Goal: Task Accomplishment & Management: Use online tool/utility

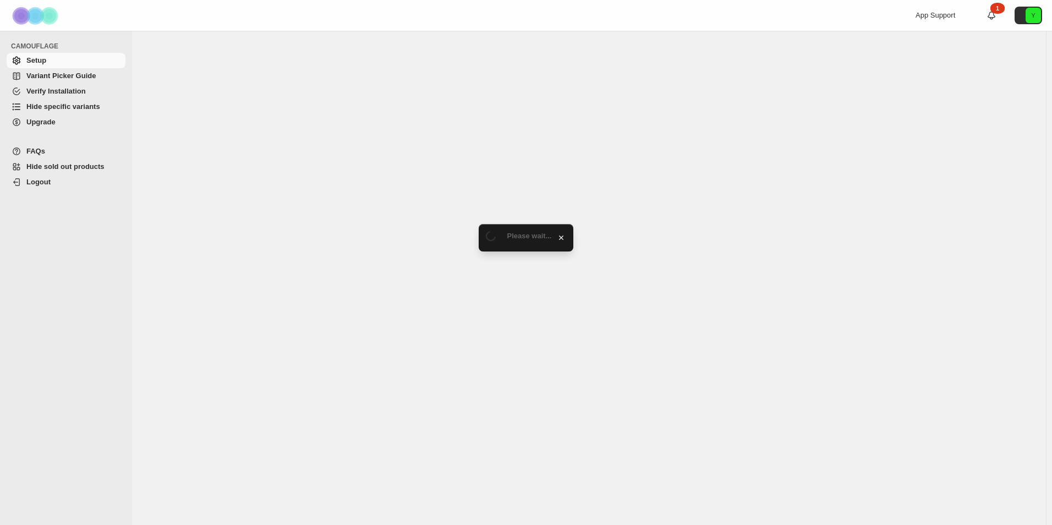
select select "******"
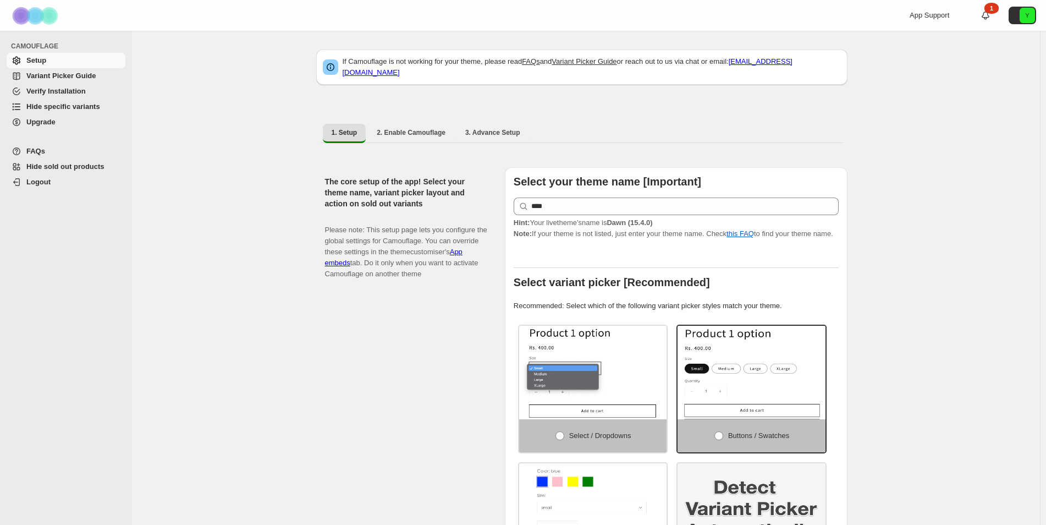
click at [73, 105] on span "Hide specific variants" at bounding box center [63, 106] width 74 height 8
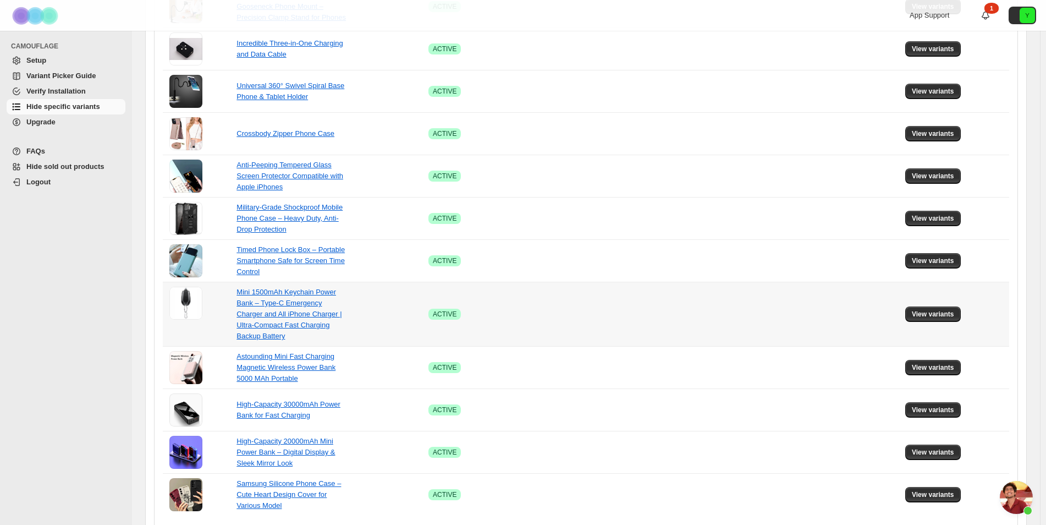
scroll to position [627, 0]
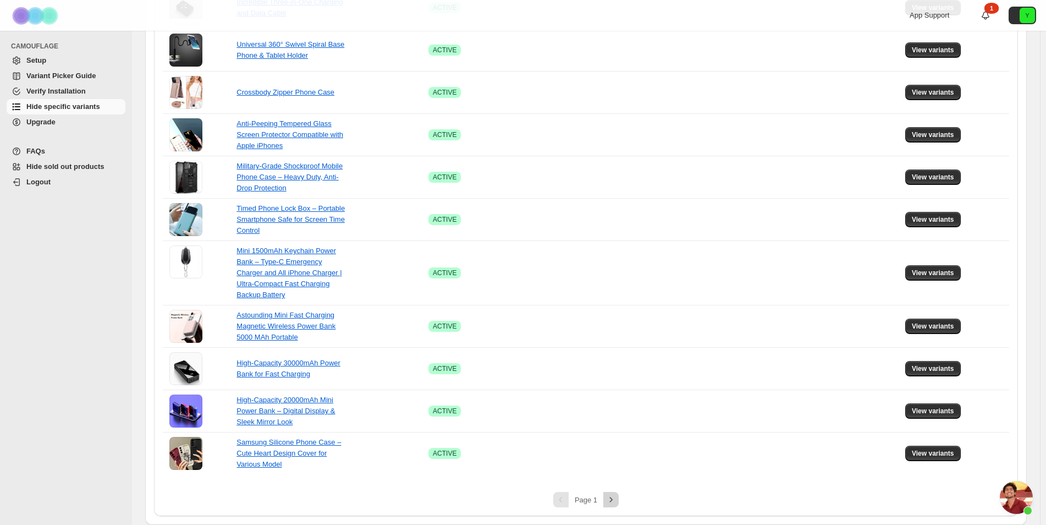
click at [612, 498] on icon "Next" at bounding box center [611, 499] width 11 height 11
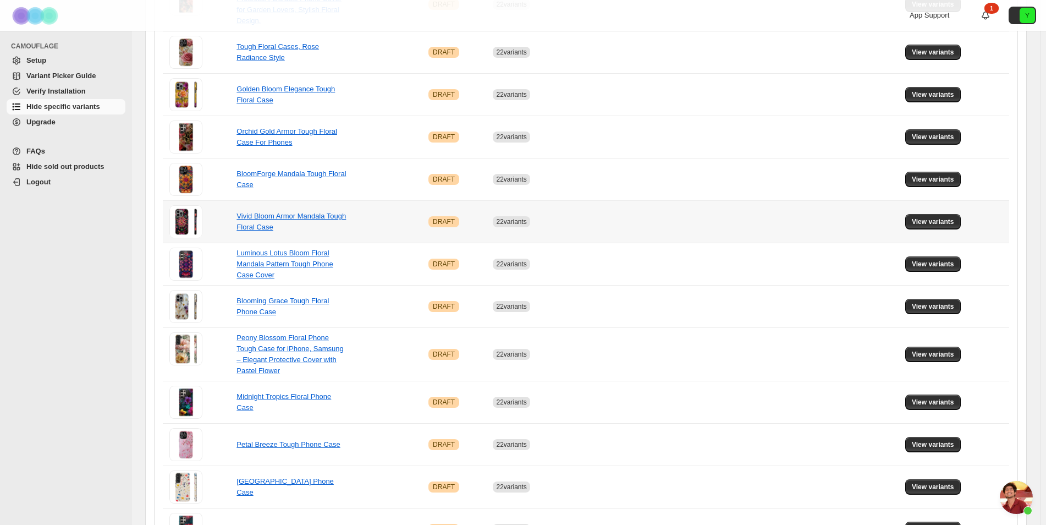
scroll to position [636, 0]
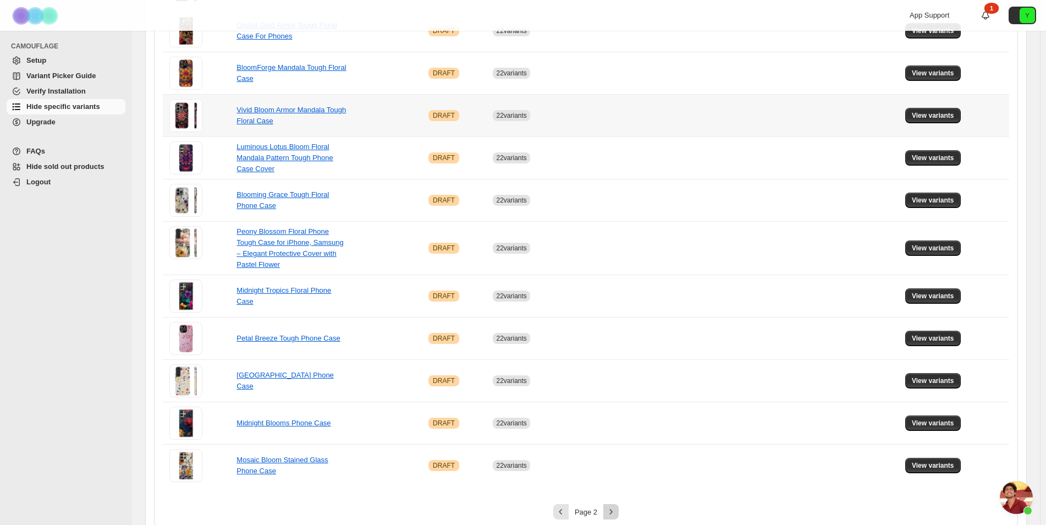
click at [612, 506] on icon "Next" at bounding box center [611, 511] width 11 height 11
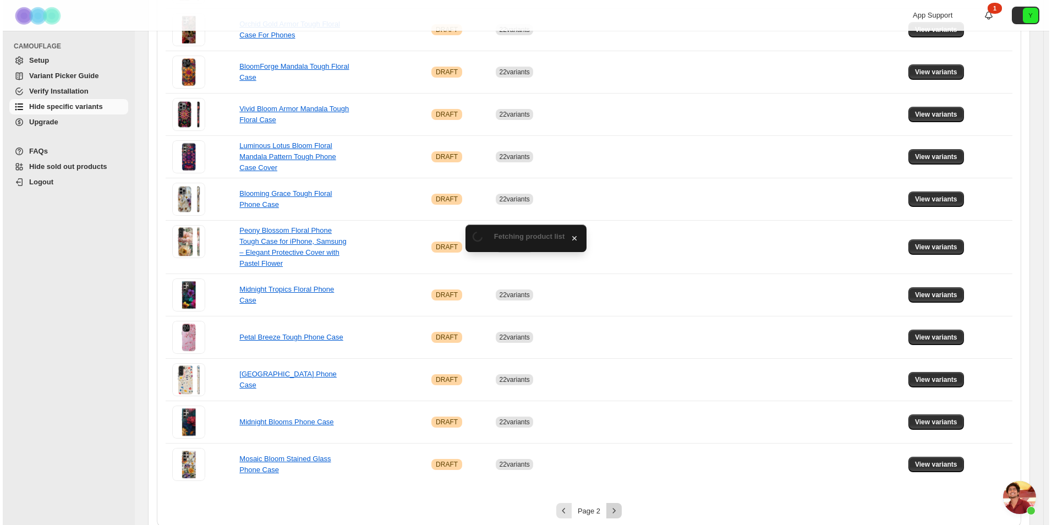
scroll to position [0, 0]
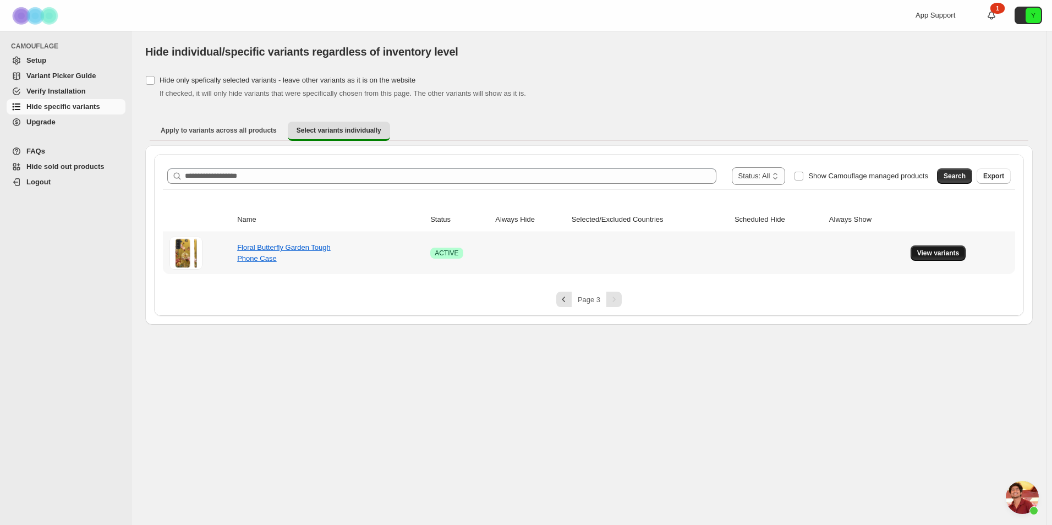
click at [924, 250] on span "View variants" at bounding box center [938, 253] width 42 height 9
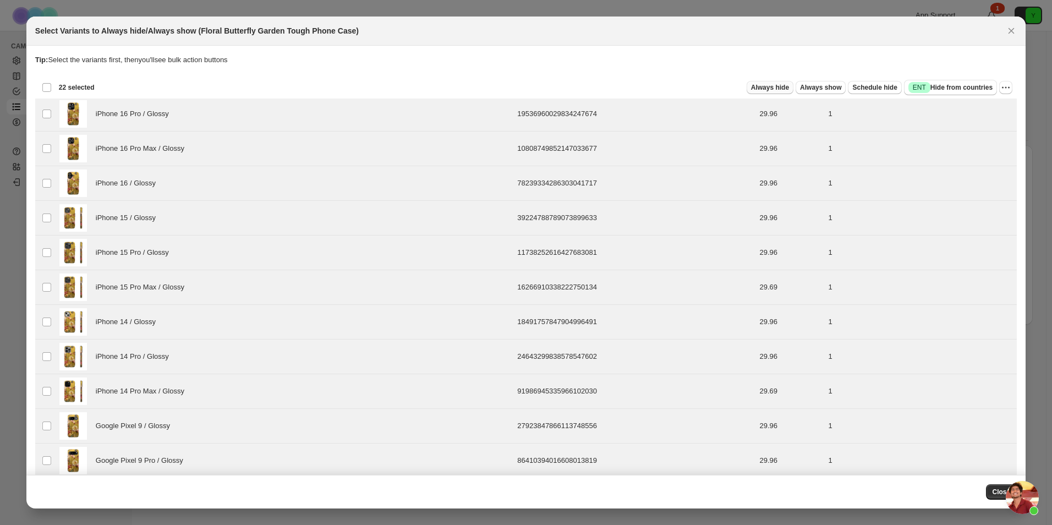
click at [772, 88] on span "Always hide" at bounding box center [770, 87] width 38 height 9
